Goal: Find contact information: Find contact information

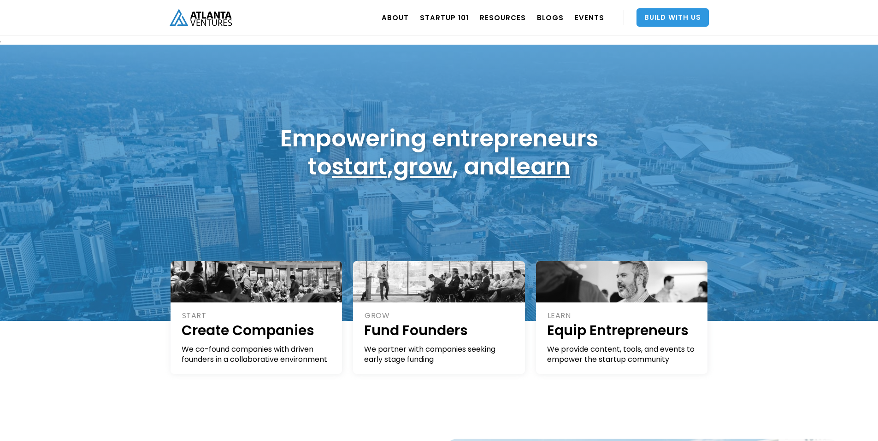
click at [667, 16] on link "Build With Us" at bounding box center [672, 17] width 72 height 18
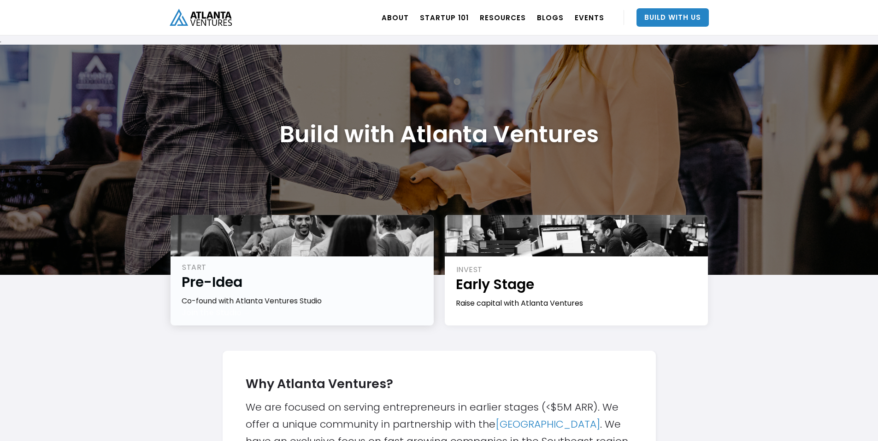
click at [301, 304] on div "START Pre-Idea Co-found with Atlanta Ventures Studio Join the Studio →" at bounding box center [301, 270] width 263 height 111
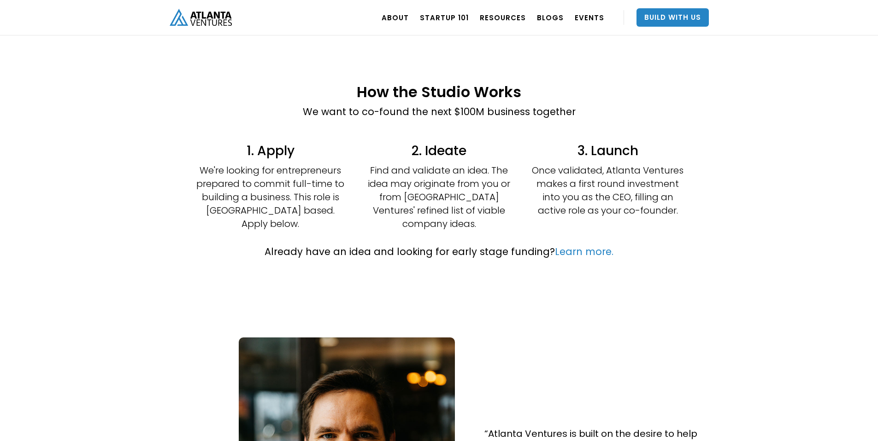
scroll to position [218, 0]
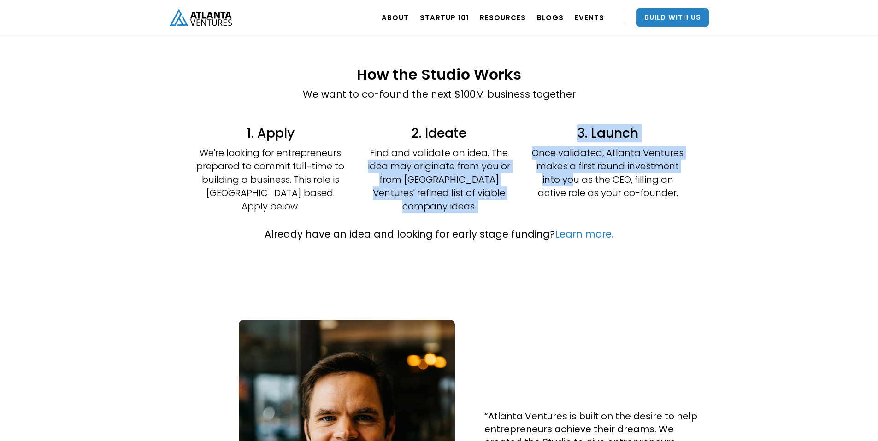
drag, startPoint x: 518, startPoint y: 152, endPoint x: 575, endPoint y: 182, distance: 64.1
click at [575, 182] on div "1. Apply We're looking for entrepreneurs prepared to commit full-time to buildi…" at bounding box center [439, 169] width 553 height 98
click at [575, 182] on p "Once validated, Atlanta Ventures makes a first round investment into you as the…" at bounding box center [608, 173] width 152 height 53
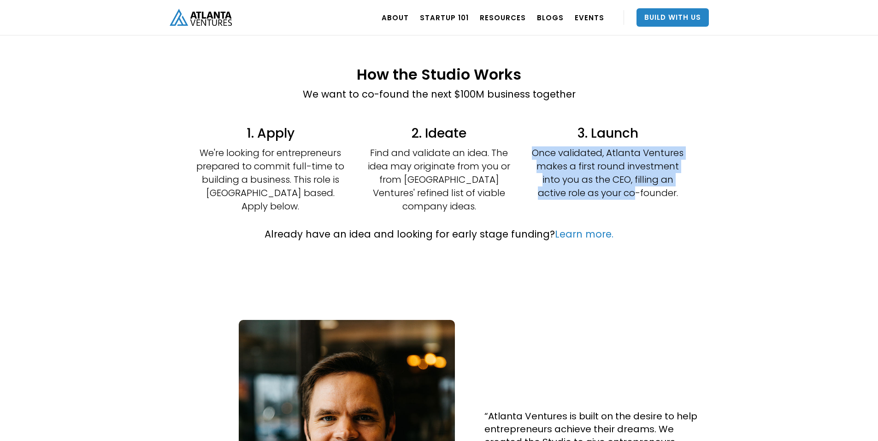
drag, startPoint x: 543, startPoint y: 154, endPoint x: 634, endPoint y: 191, distance: 98.6
click at [634, 191] on div "1. Apply We're looking for entrepreneurs prepared to commit full-time to buildi…" at bounding box center [439, 169] width 553 height 98
click at [634, 191] on p "Once validated, Atlanta Ventures makes a first round investment into you as the…" at bounding box center [608, 173] width 152 height 53
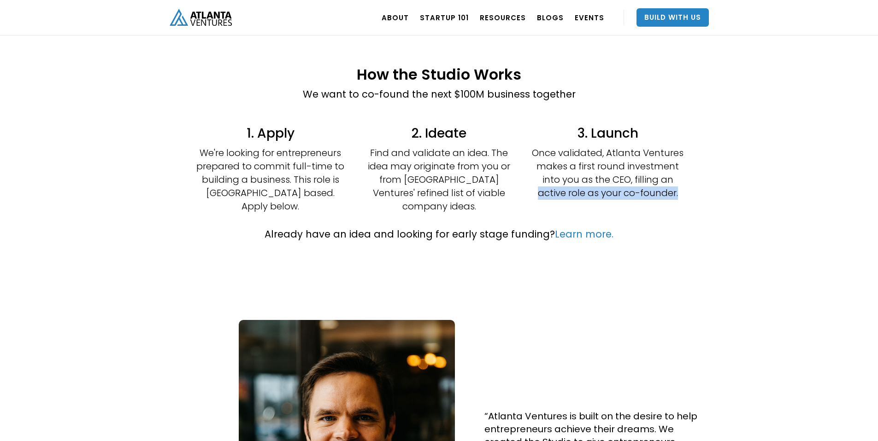
drag, startPoint x: 537, startPoint y: 192, endPoint x: 697, endPoint y: 198, distance: 160.0
click at [696, 198] on div "1. Apply We're looking for entrepreneurs prepared to commit full-time to buildi…" at bounding box center [439, 169] width 553 height 98
click at [697, 198] on div "1. Apply We're looking for entrepreneurs prepared to commit full-time to buildi…" at bounding box center [439, 169] width 553 height 98
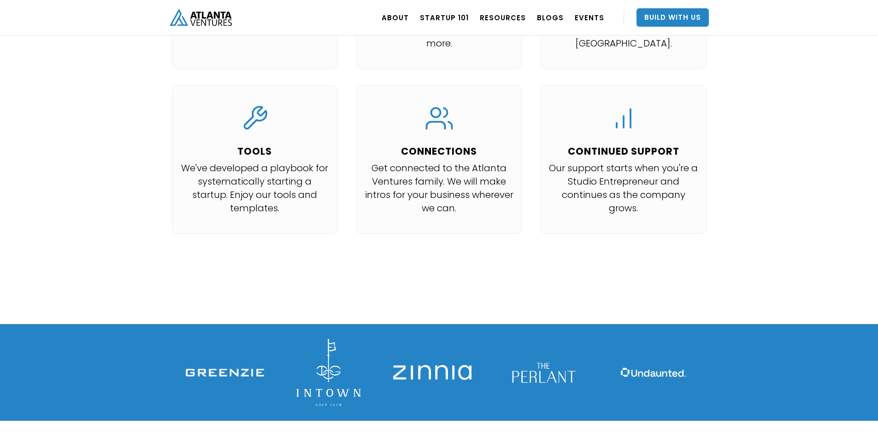
scroll to position [1079, 0]
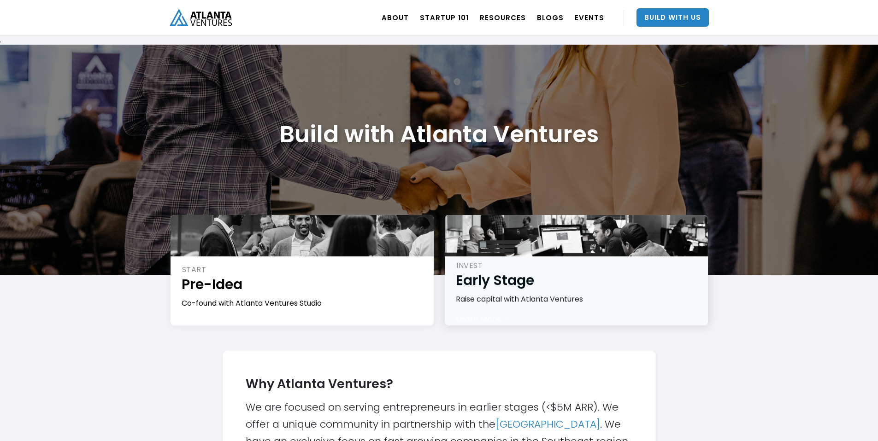
click at [518, 256] on div at bounding box center [576, 235] width 263 height 41
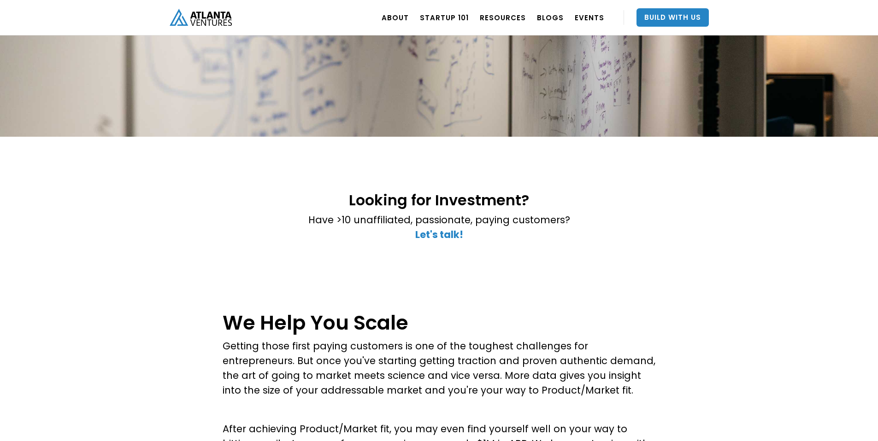
scroll to position [100, 0]
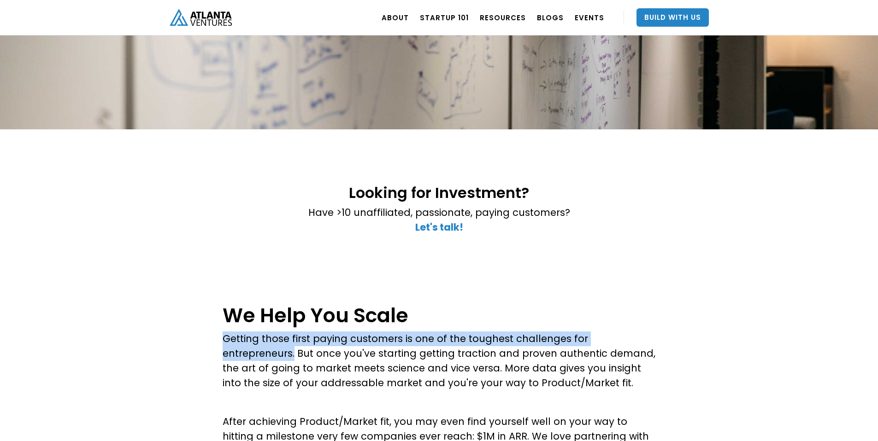
drag, startPoint x: 224, startPoint y: 345, endPoint x: 669, endPoint y: 343, distance: 444.6
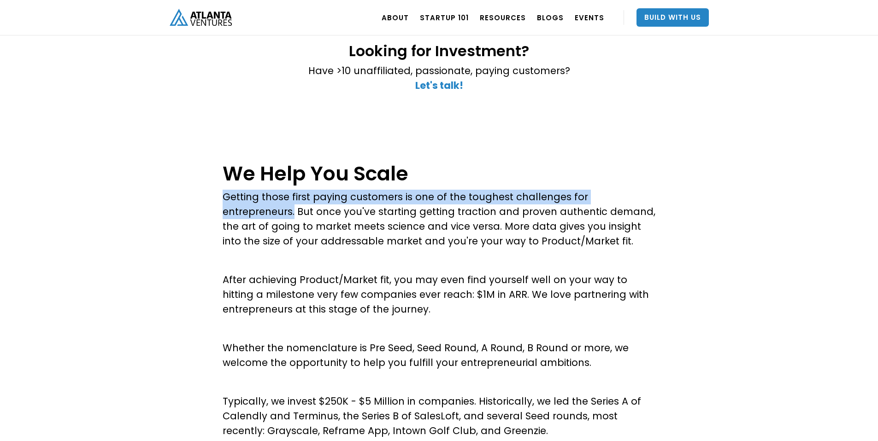
scroll to position [271, 0]
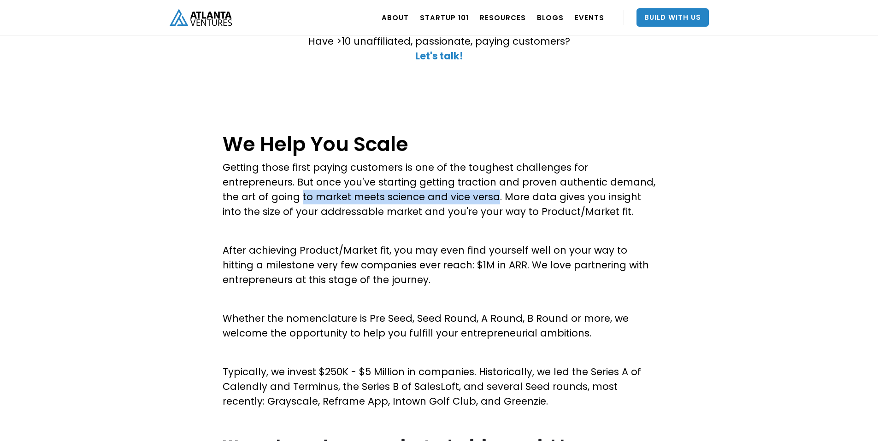
drag, startPoint x: 221, startPoint y: 199, endPoint x: 415, endPoint y: 195, distance: 194.0
click at [415, 195] on div "We Help You Scale Getting those first paying customers is one of the toughest c…" at bounding box center [439, 382] width 878 height 527
click at [415, 195] on p "Getting those first paying customers is one of the toughest challenges for entr…" at bounding box center [439, 189] width 433 height 59
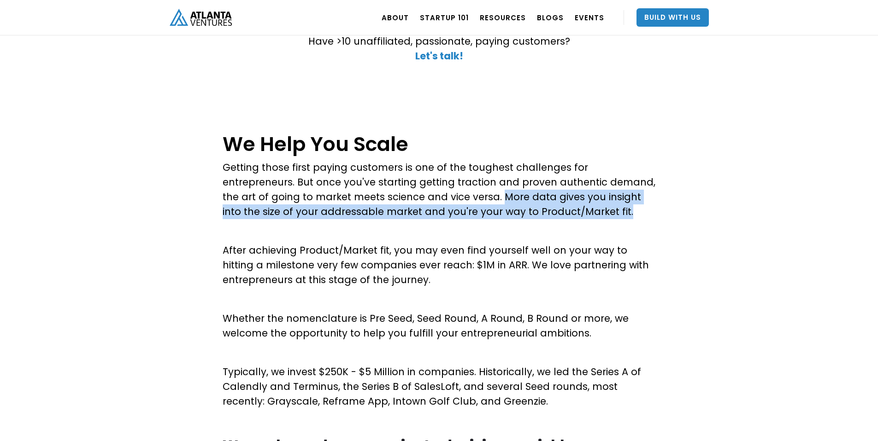
drag, startPoint x: 421, startPoint y: 196, endPoint x: 558, endPoint y: 211, distance: 138.1
click at [558, 211] on p "Getting those first paying customers is one of the toughest challenges for entr…" at bounding box center [439, 189] width 433 height 59
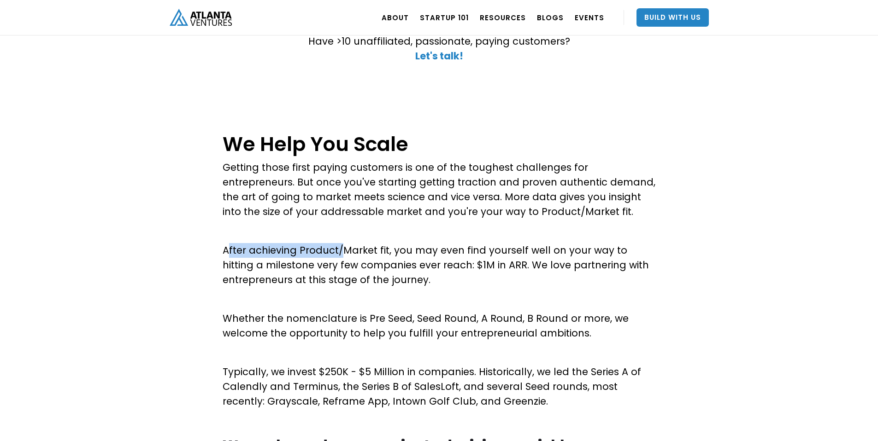
drag, startPoint x: 230, startPoint y: 250, endPoint x: 340, endPoint y: 251, distance: 109.7
click at [340, 251] on p "After achieving Product/Market fit, you may even find yourself well on your way…" at bounding box center [439, 265] width 433 height 44
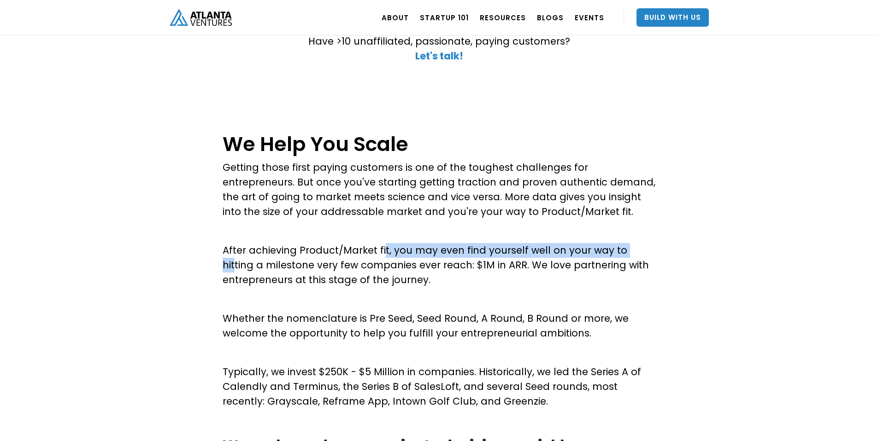
drag, startPoint x: 384, startPoint y: 249, endPoint x: 629, endPoint y: 257, distance: 244.8
click at [629, 257] on p "After achieving Product/Market fit, you may even find yourself well on your way…" at bounding box center [439, 265] width 433 height 44
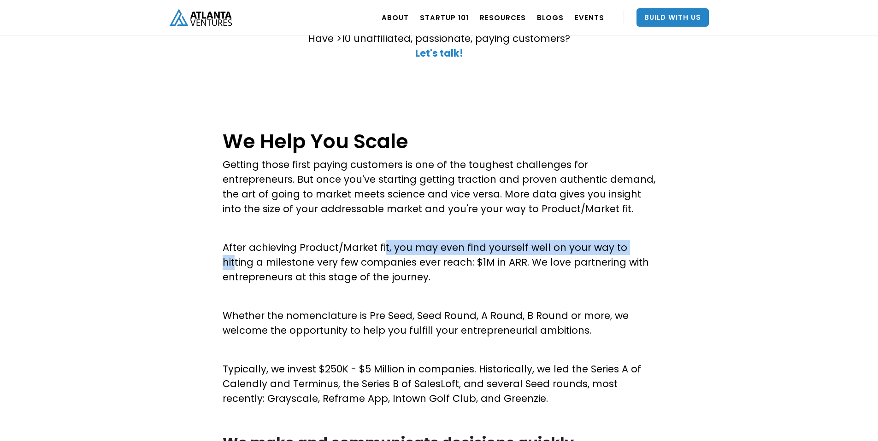
scroll to position [280, 0]
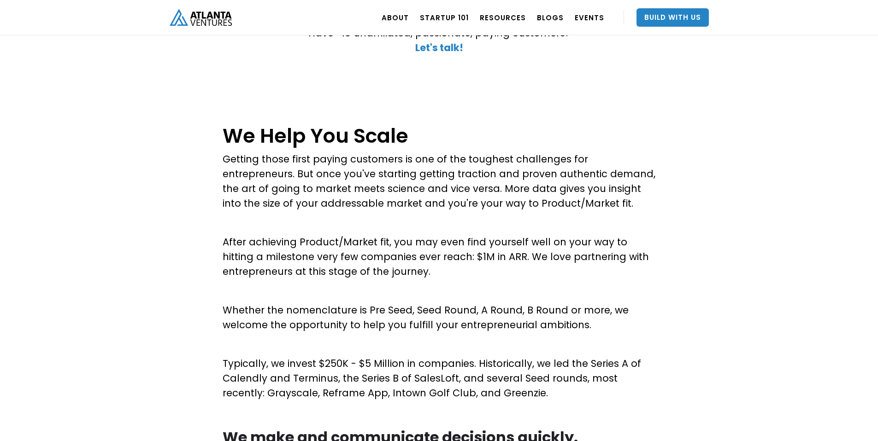
click at [416, 306] on p "Whether the nomenclature is Pre Seed, Seed Round, A Round, B Round or more, we …" at bounding box center [439, 317] width 433 height 29
drag, startPoint x: 342, startPoint y: 393, endPoint x: 420, endPoint y: 397, distance: 78.0
click at [420, 397] on p "Typically, we invest $250K - $5 Million in companies. Historically, we led the …" at bounding box center [439, 379] width 433 height 44
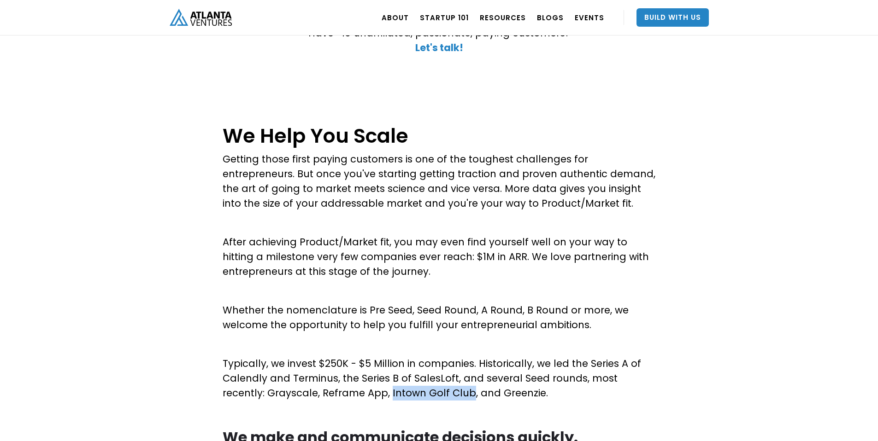
drag, startPoint x: 423, startPoint y: 395, endPoint x: 344, endPoint y: 393, distance: 79.3
click at [344, 393] on p "Typically, we invest $250K - $5 Million in companies. Historically, we led the …" at bounding box center [439, 379] width 433 height 44
copy p "Intown Golf Club"
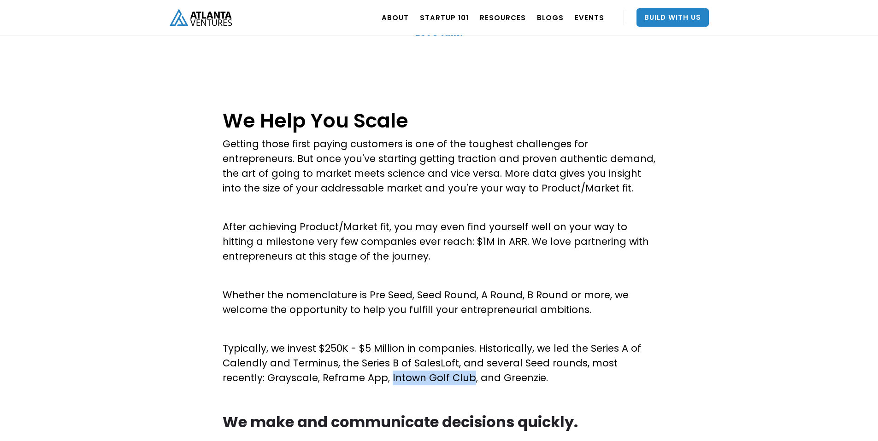
scroll to position [516, 0]
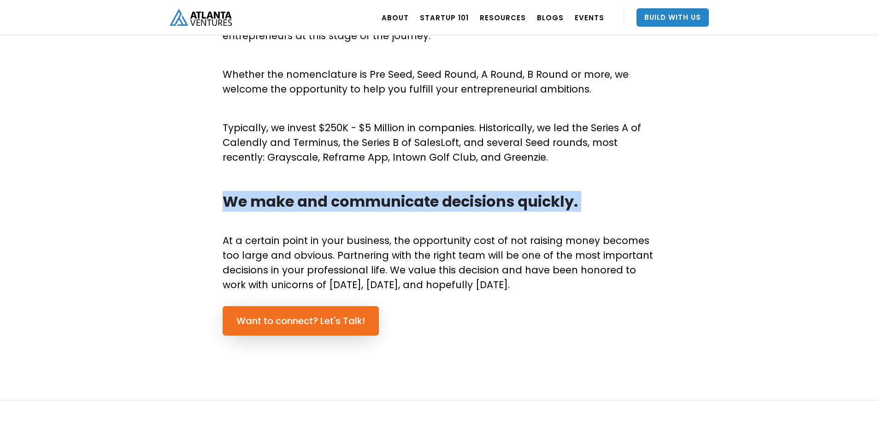
drag, startPoint x: 227, startPoint y: 198, endPoint x: 635, endPoint y: 216, distance: 409.1
click at [635, 216] on div "We Help You Scale Getting those first paying customers is one of the toughest c…" at bounding box center [439, 90] width 433 height 413
click at [635, 216] on p "‍" at bounding box center [439, 221] width 433 height 15
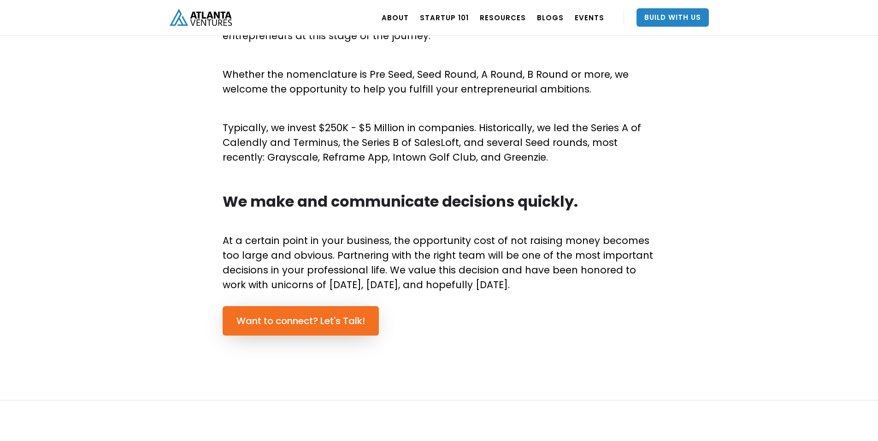
drag, startPoint x: 229, startPoint y: 247, endPoint x: 457, endPoint y: 297, distance: 232.9
click at [457, 297] on div "We Help You Scale Getting those first paying customers is one of the toughest c…" at bounding box center [439, 138] width 878 height 527
click at [457, 297] on div "We Help You Scale Getting those first paying customers is one of the toughest c…" at bounding box center [439, 105] width 433 height 461
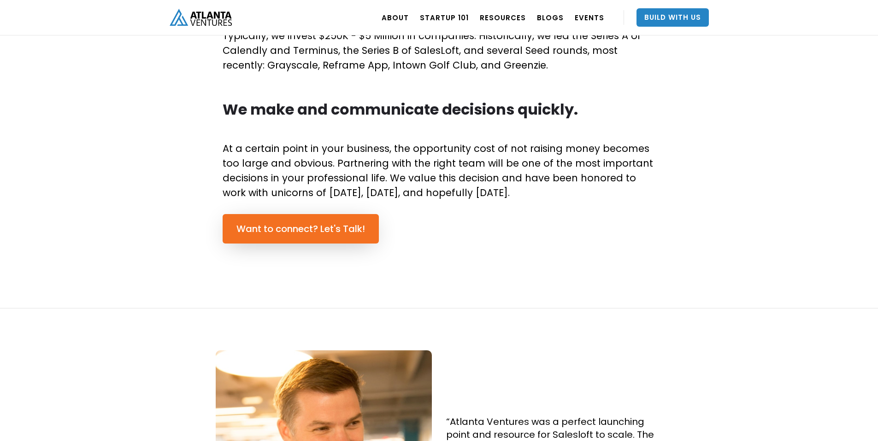
scroll to position [438, 0]
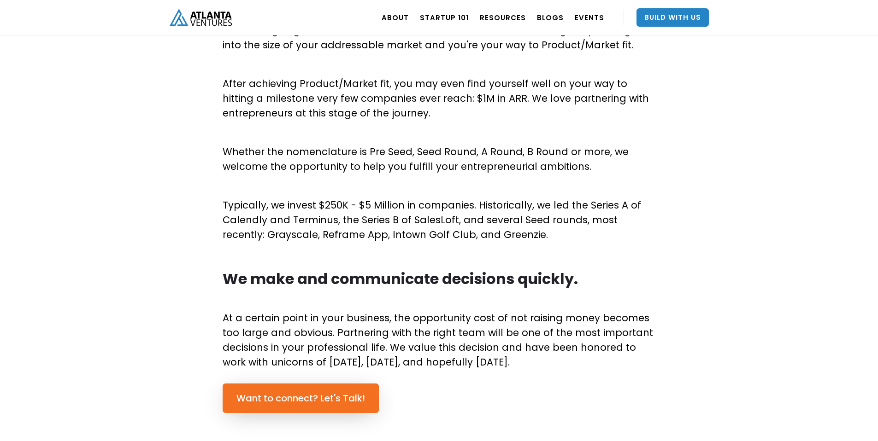
click at [314, 413] on div "We Help You Scale Getting those first paying customers is one of the toughest c…" at bounding box center [439, 215] width 878 height 527
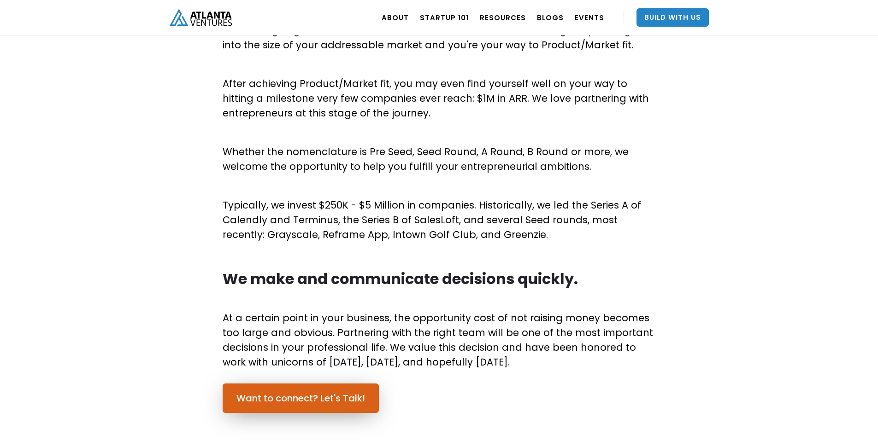
click at [314, 394] on link "Want to connect? Let's Talk!" at bounding box center [301, 398] width 156 height 29
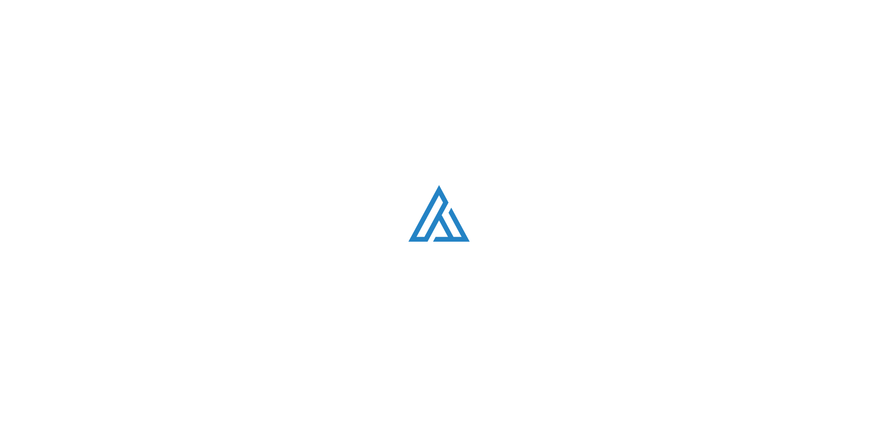
scroll to position [2616, 0]
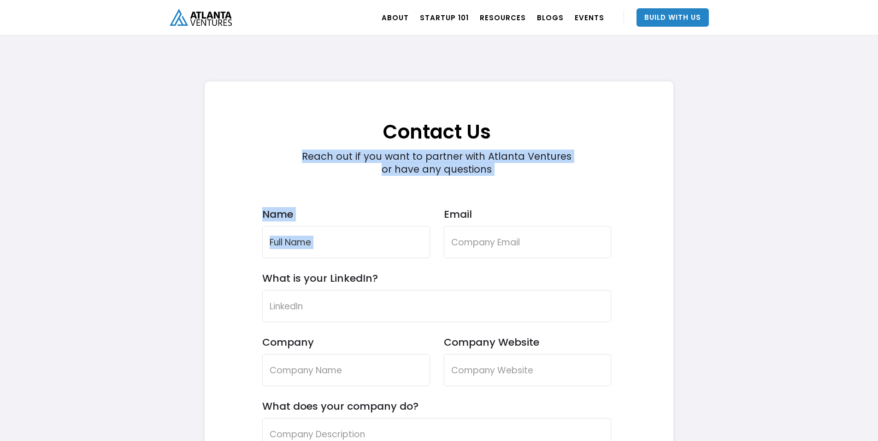
drag, startPoint x: 298, startPoint y: 160, endPoint x: 530, endPoint y: 195, distance: 235.4
click at [530, 195] on form "Contact Us Reach out if you want to partner with Atlanta Ventures or have any q…" at bounding box center [436, 396] width 349 height 610
click at [518, 175] on div "Reach out if you want to partner with Atlanta Ventures or have any questions" at bounding box center [436, 163] width 279 height 26
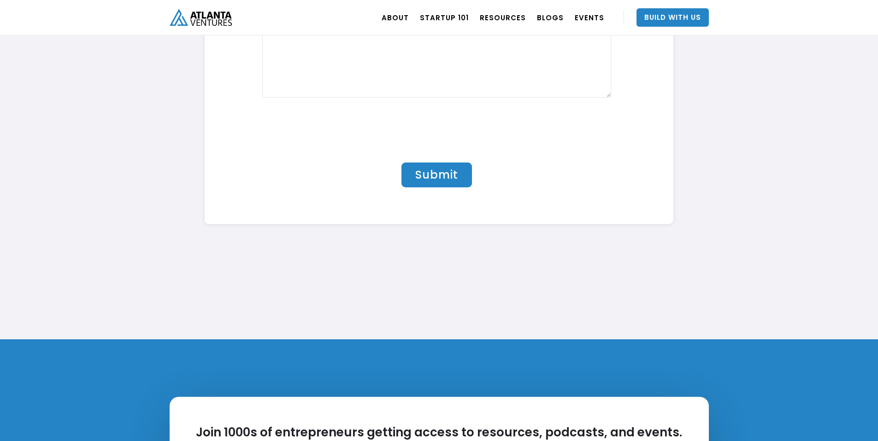
scroll to position [3321, 0]
